Goal: Task Accomplishment & Management: Manage account settings

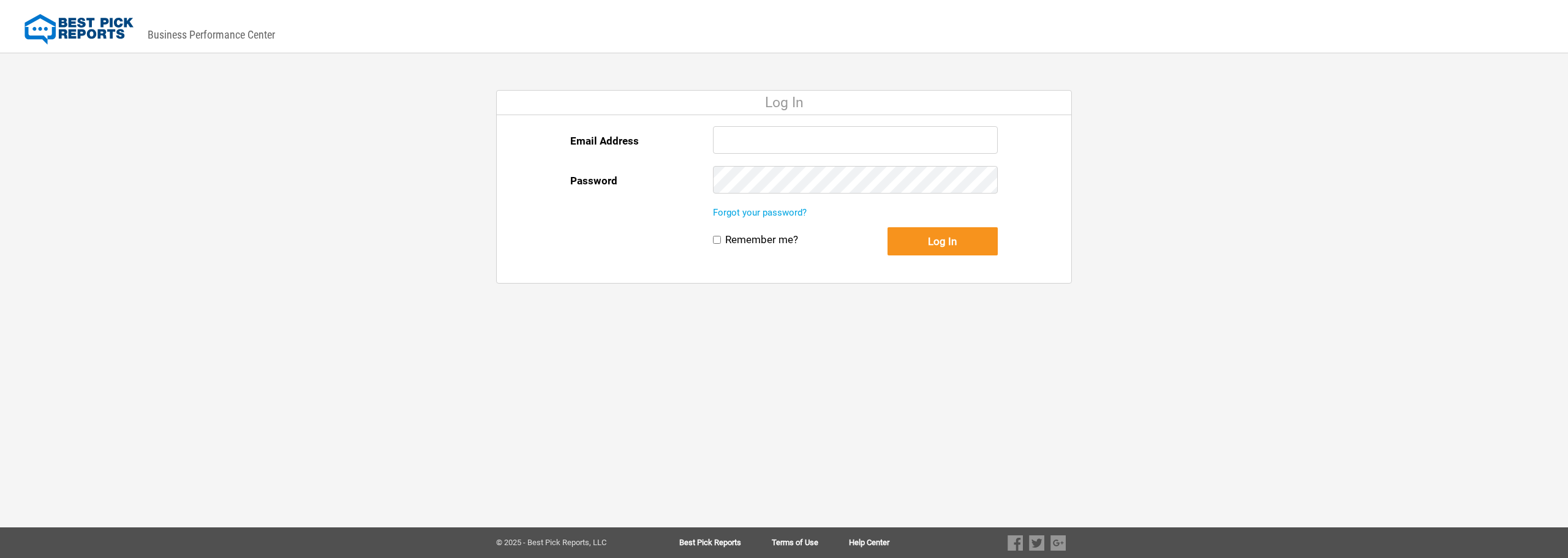
type input "[PERSON_NAME][EMAIL_ADDRESS][DOMAIN_NAME]"
click at [924, 239] on button "Log In" at bounding box center [943, 241] width 110 height 28
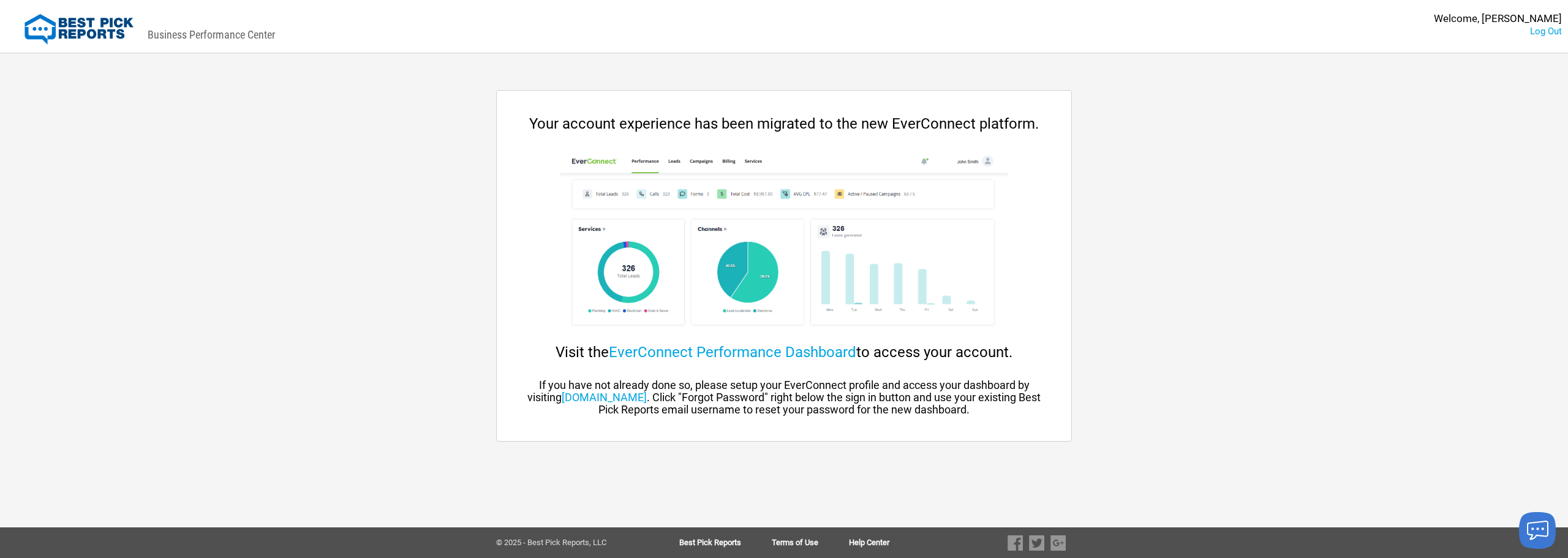
click at [1221, 360] on div "DASHBOARD PREVIEW DASHBOARD PREVIEW You are viewing this company dashboard as a…" at bounding box center [784, 279] width 1568 height 558
click at [696, 352] on link "EverConnect Performance Dashboard" at bounding box center [732, 352] width 248 height 17
